Goal: Information Seeking & Learning: Find specific fact

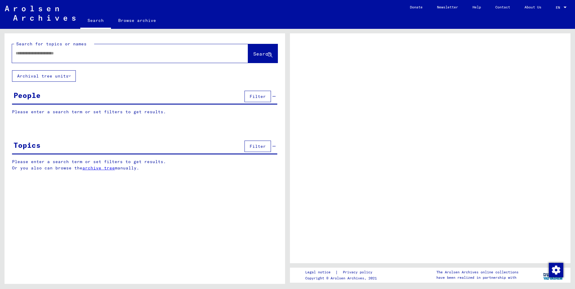
click at [94, 112] on p "Please enter a search term or set filters to get results." at bounding box center [144, 112] width 265 height 6
drag, startPoint x: 97, startPoint y: 53, endPoint x: 108, endPoint y: 53, distance: 11.1
click at [97, 53] on input "text" at bounding box center [125, 53] width 218 height 6
type input "**"
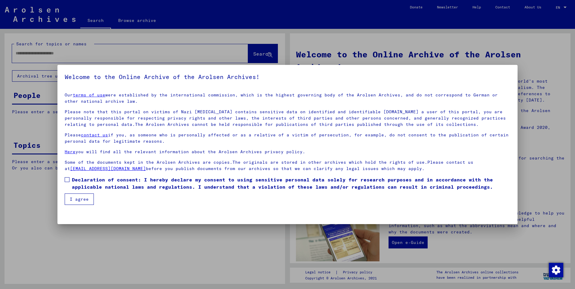
click at [66, 180] on span at bounding box center [67, 180] width 5 height 5
drag, startPoint x: 79, startPoint y: 199, endPoint x: 111, endPoint y: 199, distance: 32.2
click at [79, 199] on button "I agree" at bounding box center [79, 199] width 29 height 11
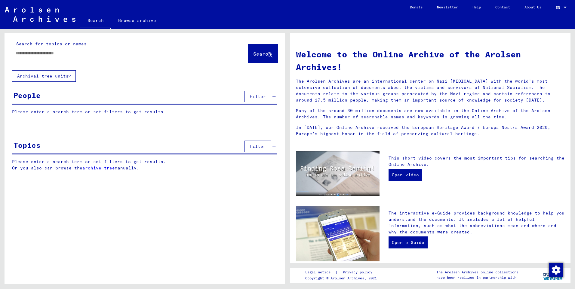
click at [66, 57] on div at bounding box center [121, 54] width 218 height 14
click at [43, 54] on input "text" at bounding box center [123, 53] width 215 height 6
type input "******"
click at [261, 54] on span "Search" at bounding box center [262, 54] width 18 height 6
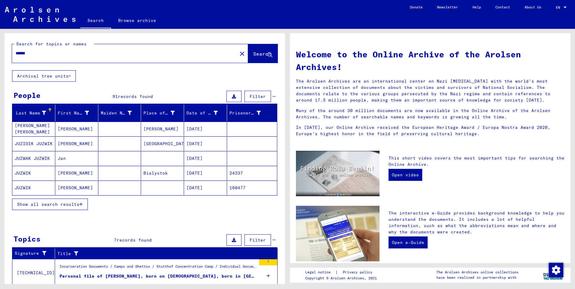
click at [81, 204] on icon "button" at bounding box center [80, 204] width 3 height 4
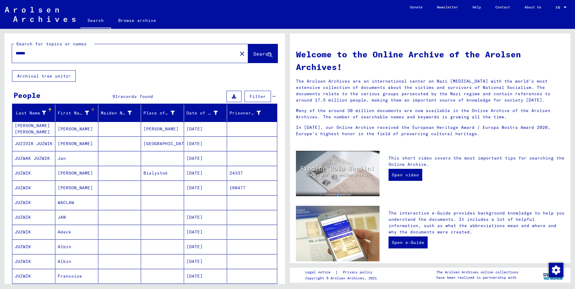
click at [93, 110] on div at bounding box center [93, 110] width 1 height 3
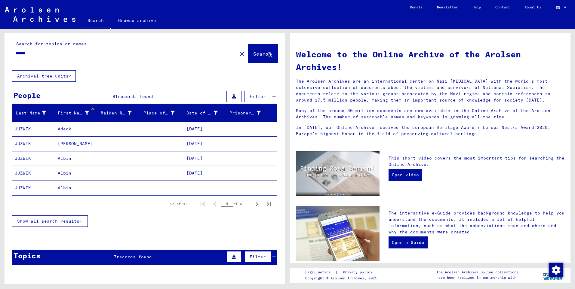
click at [25, 143] on mat-cell "JUZWIK" at bounding box center [33, 144] width 43 height 14
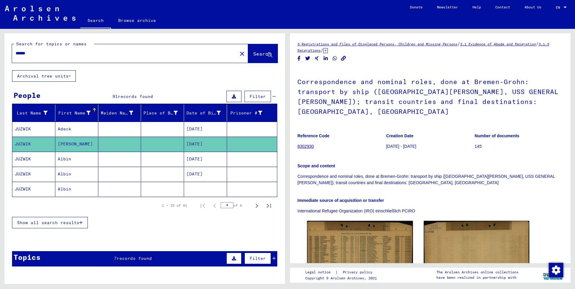
click at [299, 82] on h1 "Correspondence and nominal roles, done at Bremen-Grohn: transport by ship ([GEO…" at bounding box center [431, 96] width 266 height 56
